Goal: Check status

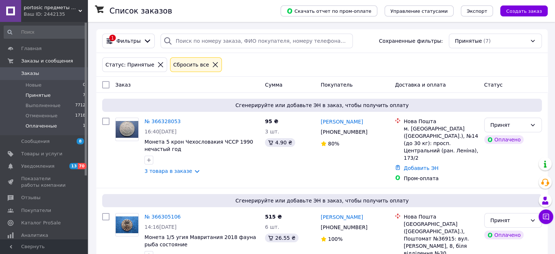
click at [52, 125] on span "Оплаченные" at bounding box center [41, 126] width 31 height 7
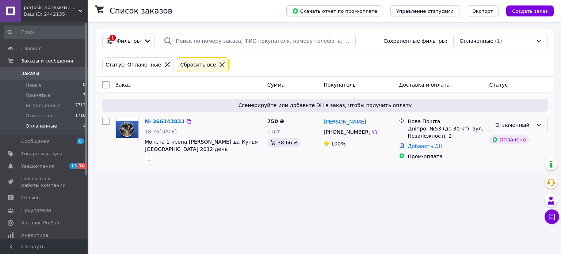
click at [517, 125] on div "Оплаченный" at bounding box center [514, 125] width 38 height 8
click at [507, 141] on li "Принят" at bounding box center [518, 140] width 58 height 13
click at [42, 96] on span "Принятые" at bounding box center [38, 95] width 25 height 7
